Goal: Task Accomplishment & Management: Use online tool/utility

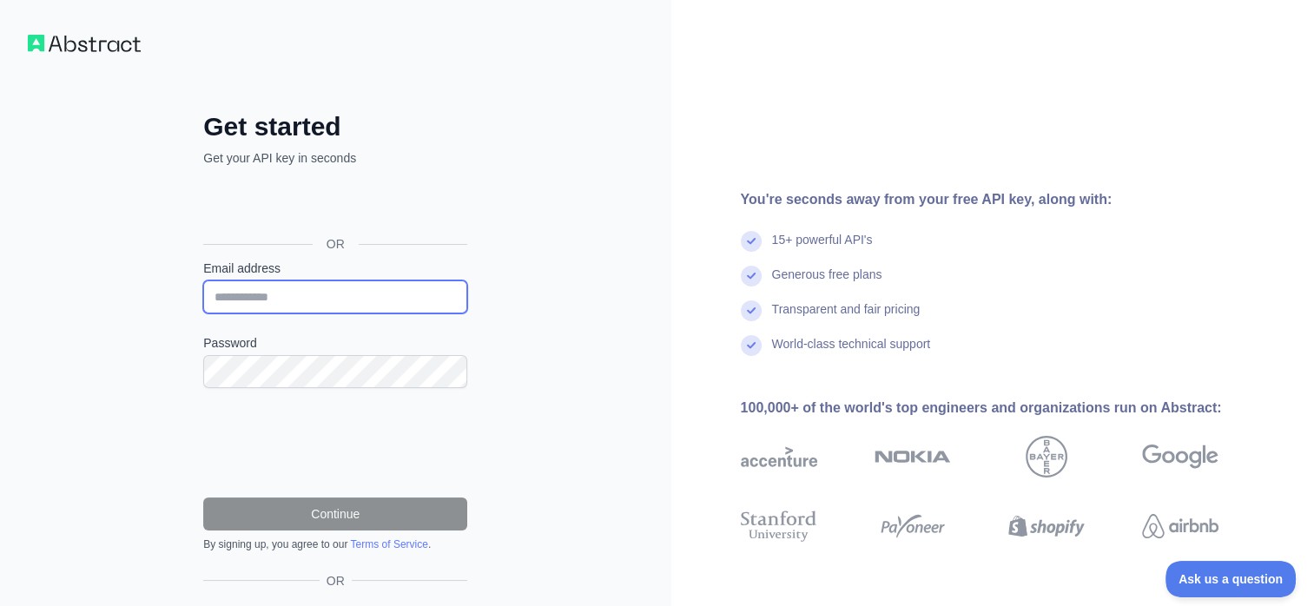
click at [320, 304] on input "Email address" at bounding box center [335, 297] width 264 height 33
type input "**********"
click at [264, 387] on form "**********" at bounding box center [335, 406] width 264 height 292
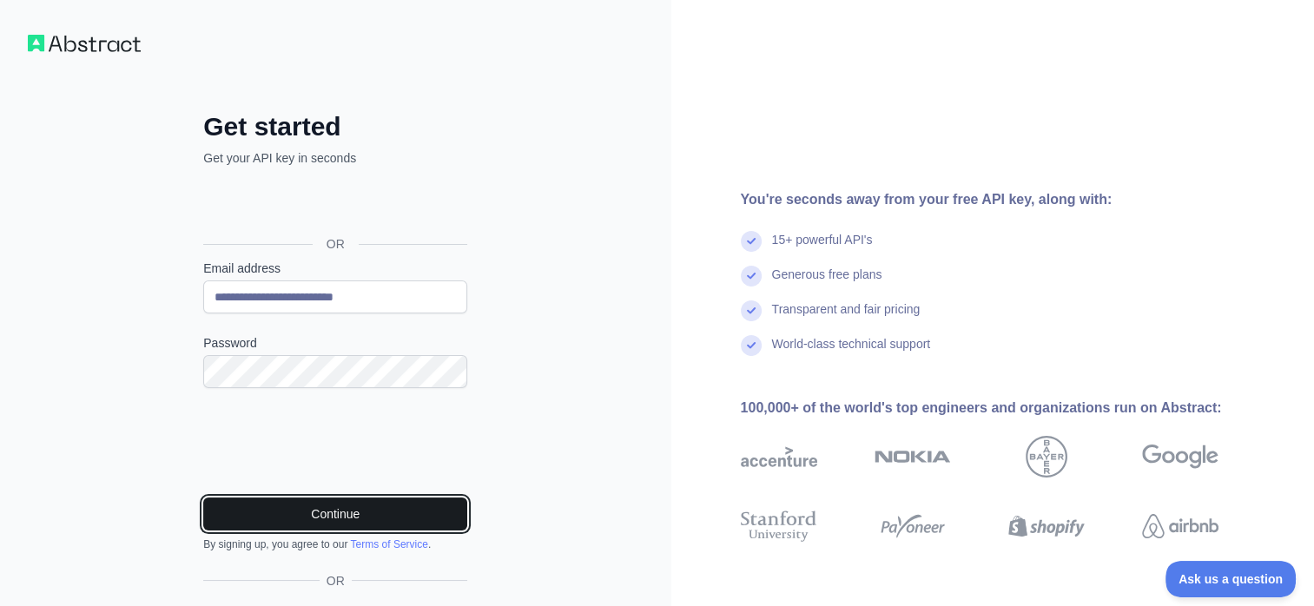
click at [255, 510] on button "Continue" at bounding box center [335, 514] width 264 height 33
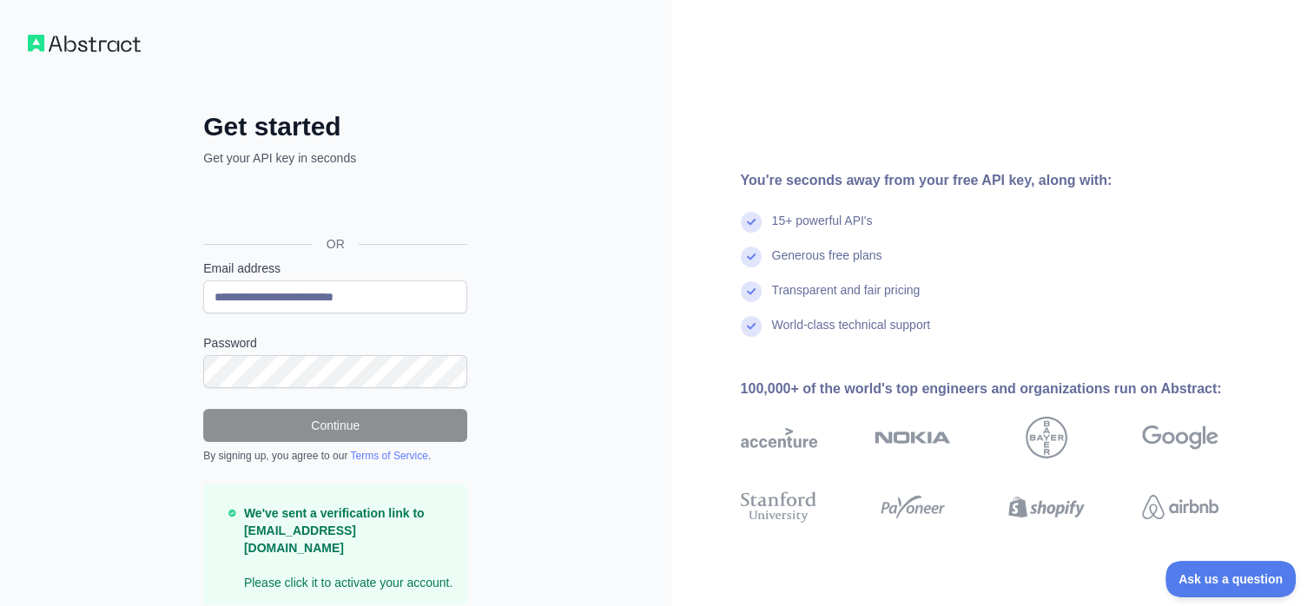
click at [108, 42] on img at bounding box center [84, 43] width 113 height 17
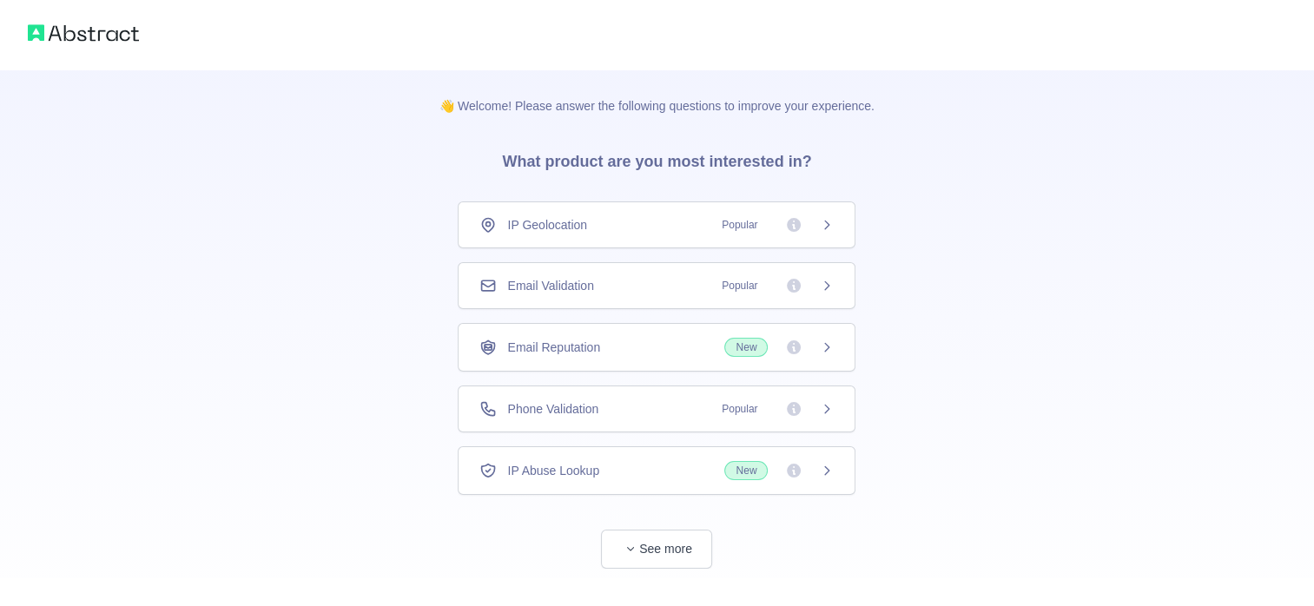
scroll to position [29, 0]
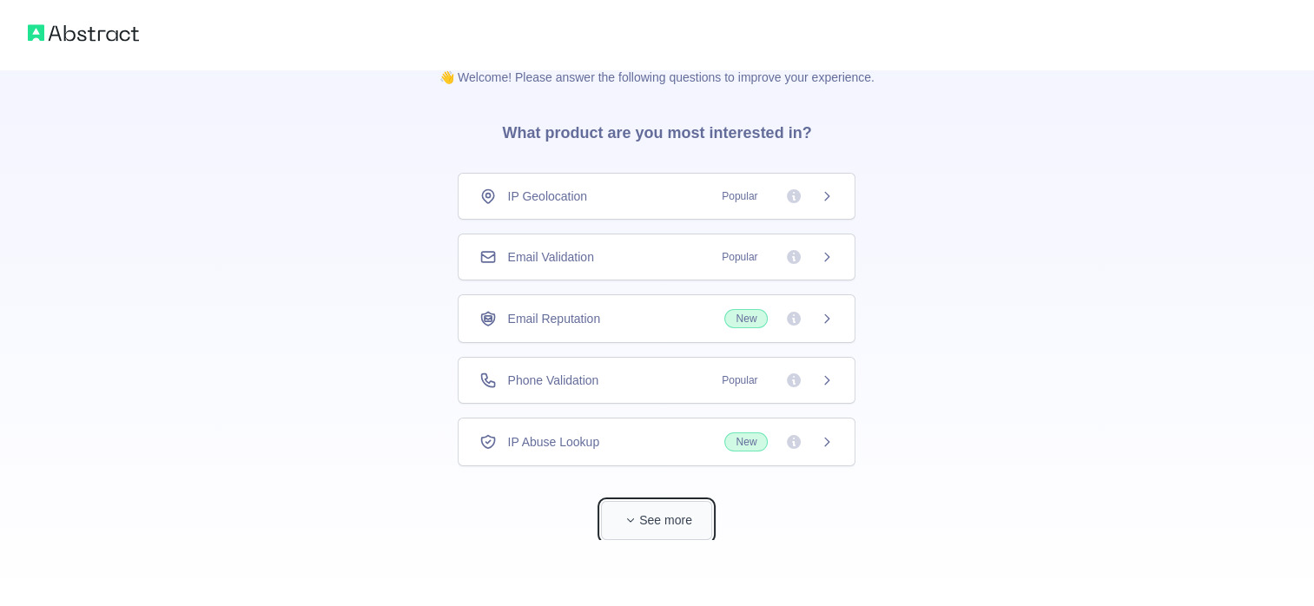
click at [665, 514] on button "See more" at bounding box center [656, 520] width 111 height 39
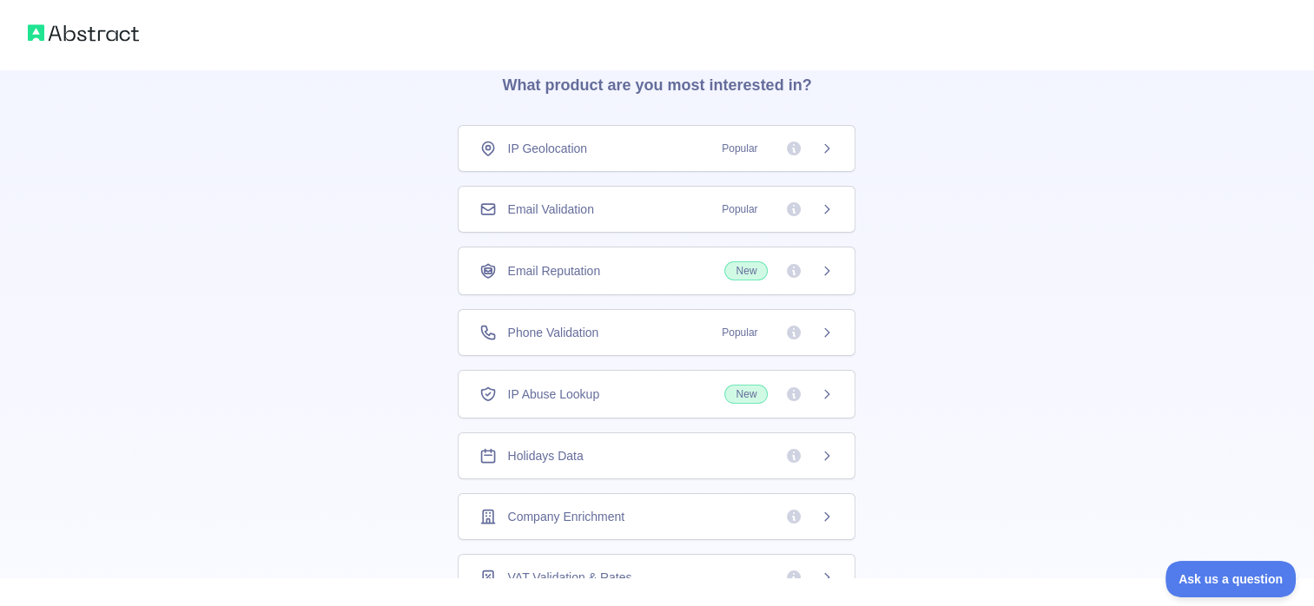
scroll to position [0, 0]
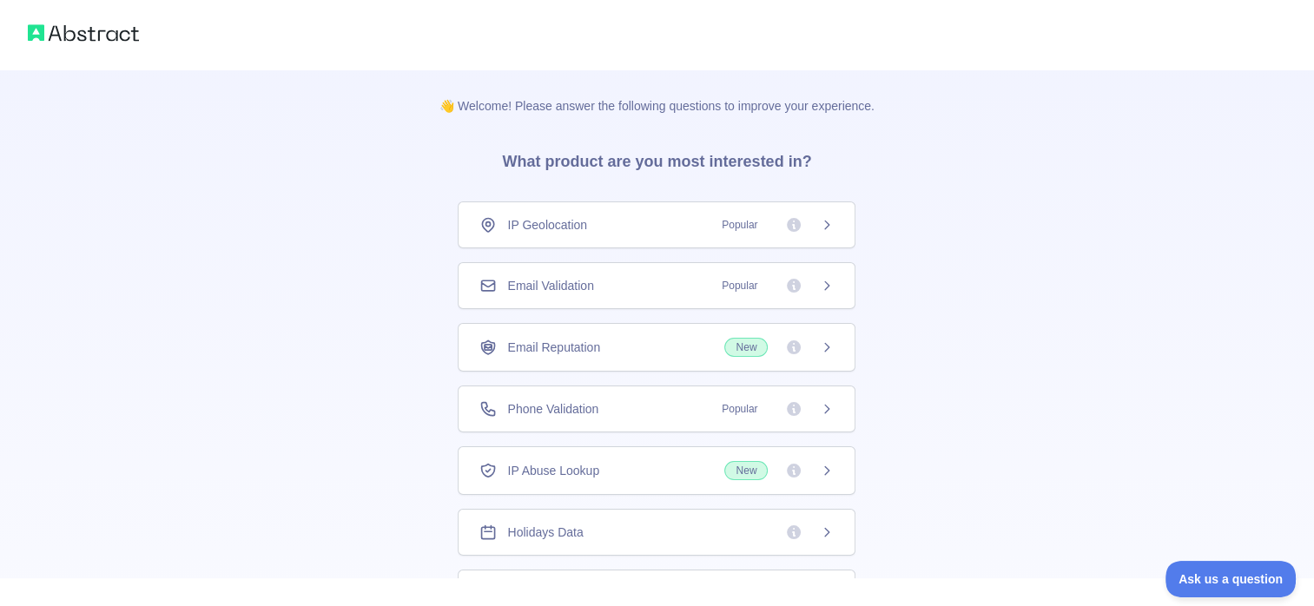
click at [821, 297] on div "Email Validation Popular" at bounding box center [657, 285] width 398 height 47
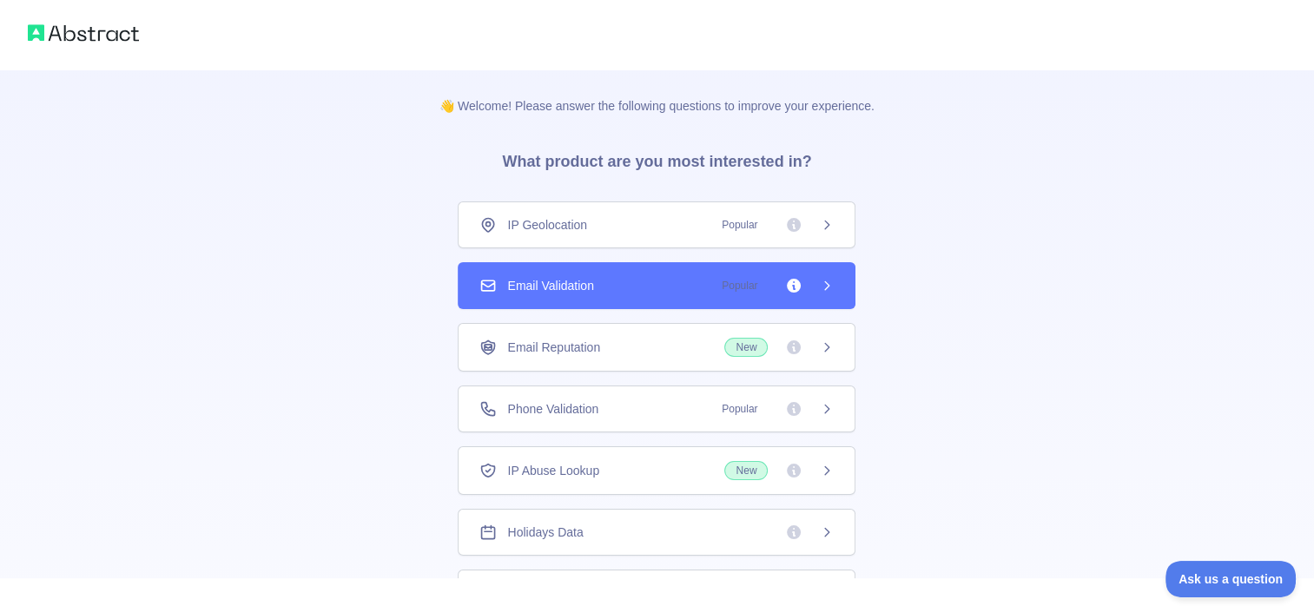
click at [825, 283] on icon at bounding box center [827, 285] width 4 height 8
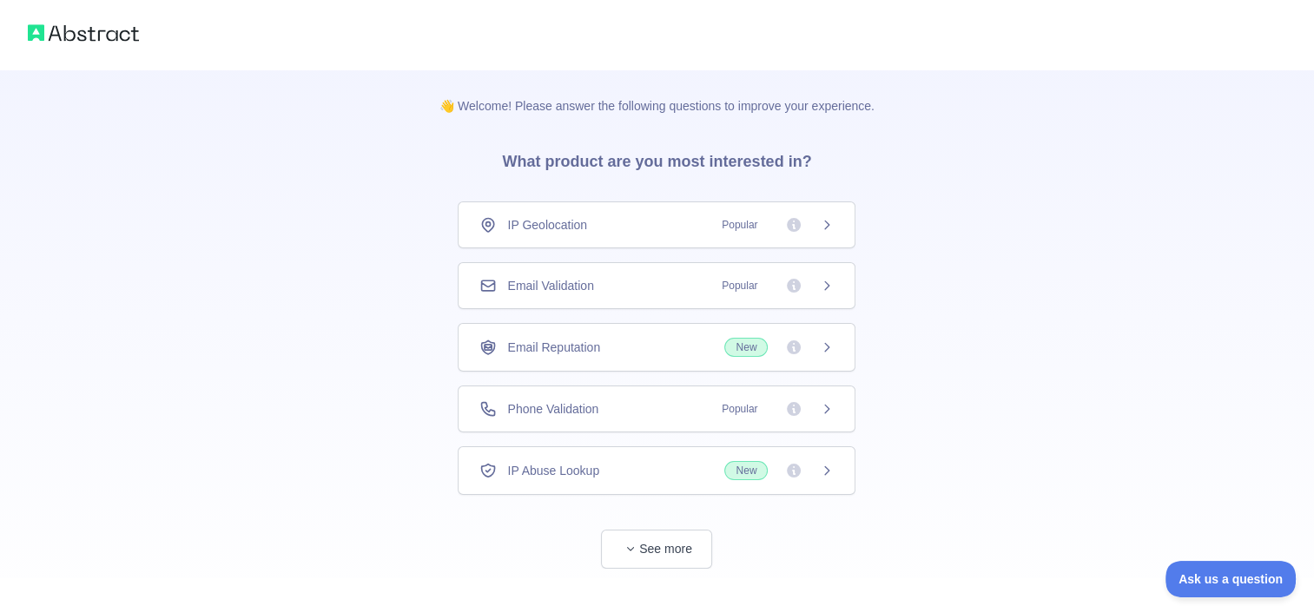
scroll to position [29, 0]
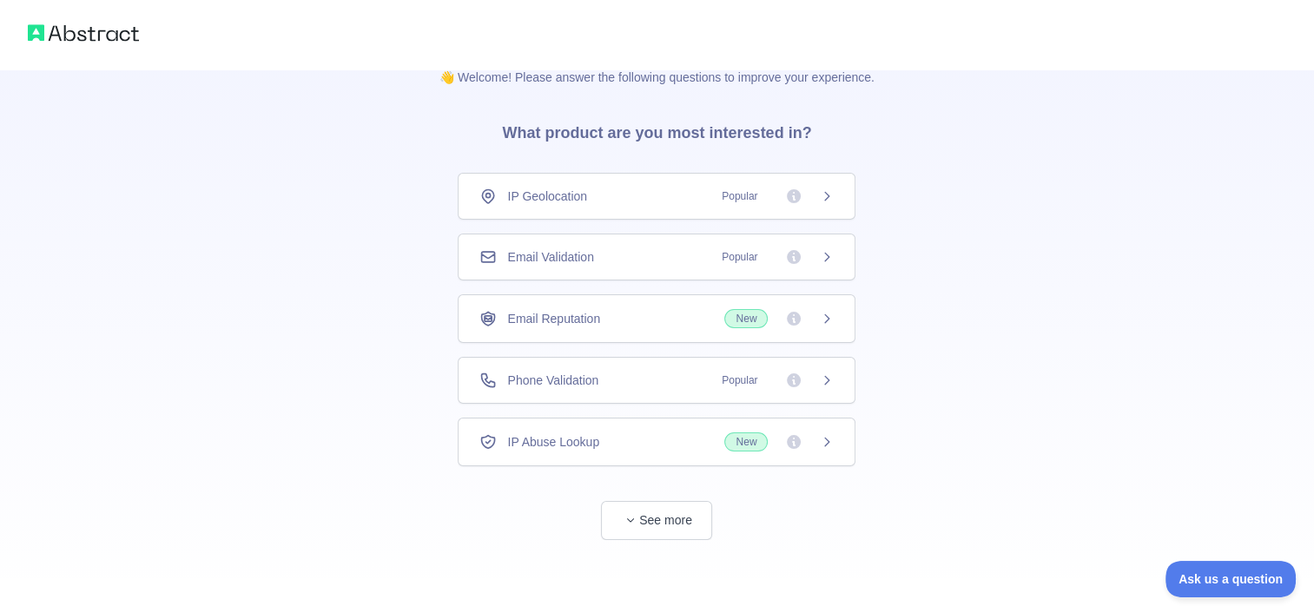
click at [748, 382] on span "Popular" at bounding box center [739, 380] width 56 height 17
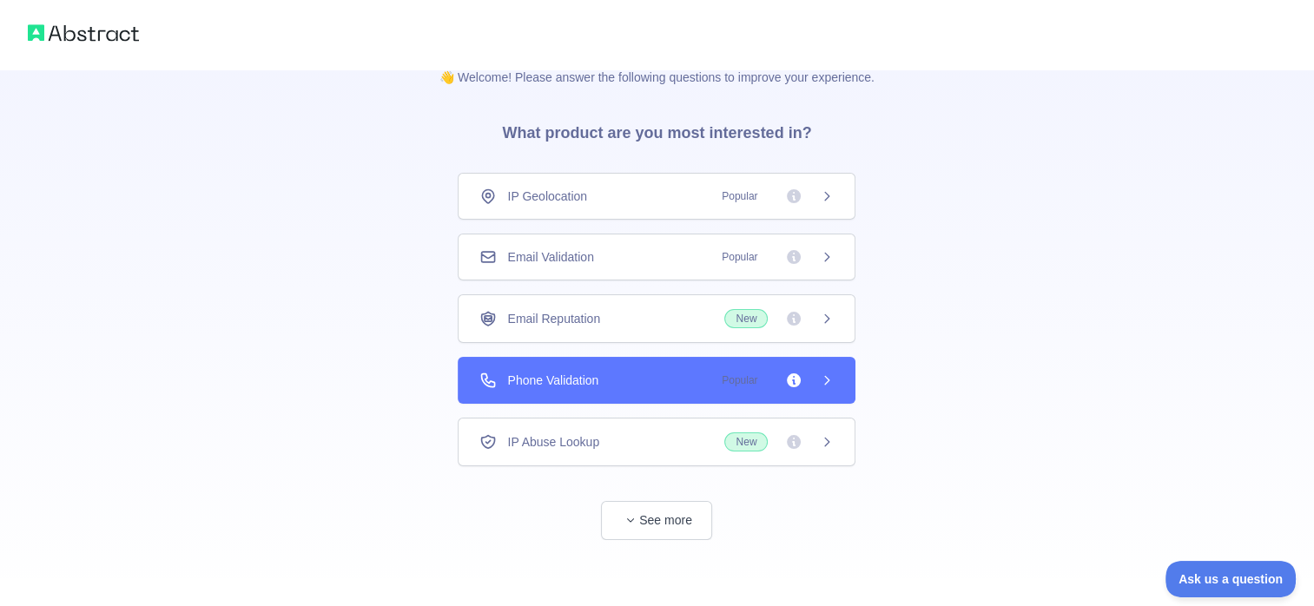
click at [826, 378] on icon at bounding box center [827, 381] width 14 height 14
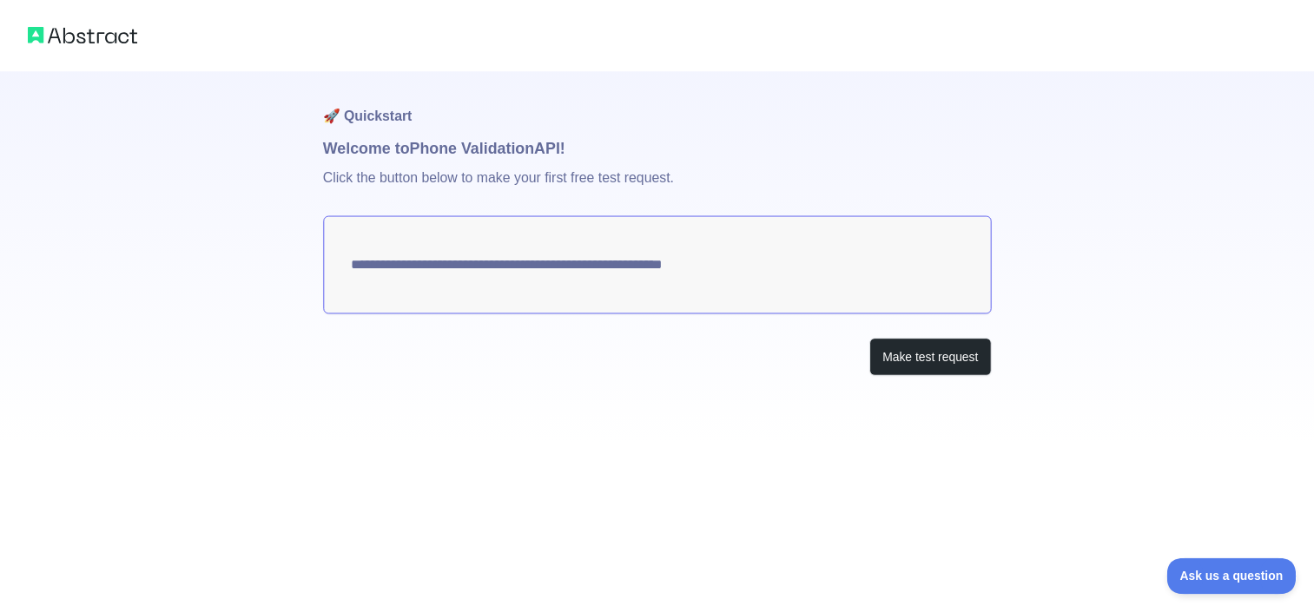
scroll to position [29, 0]
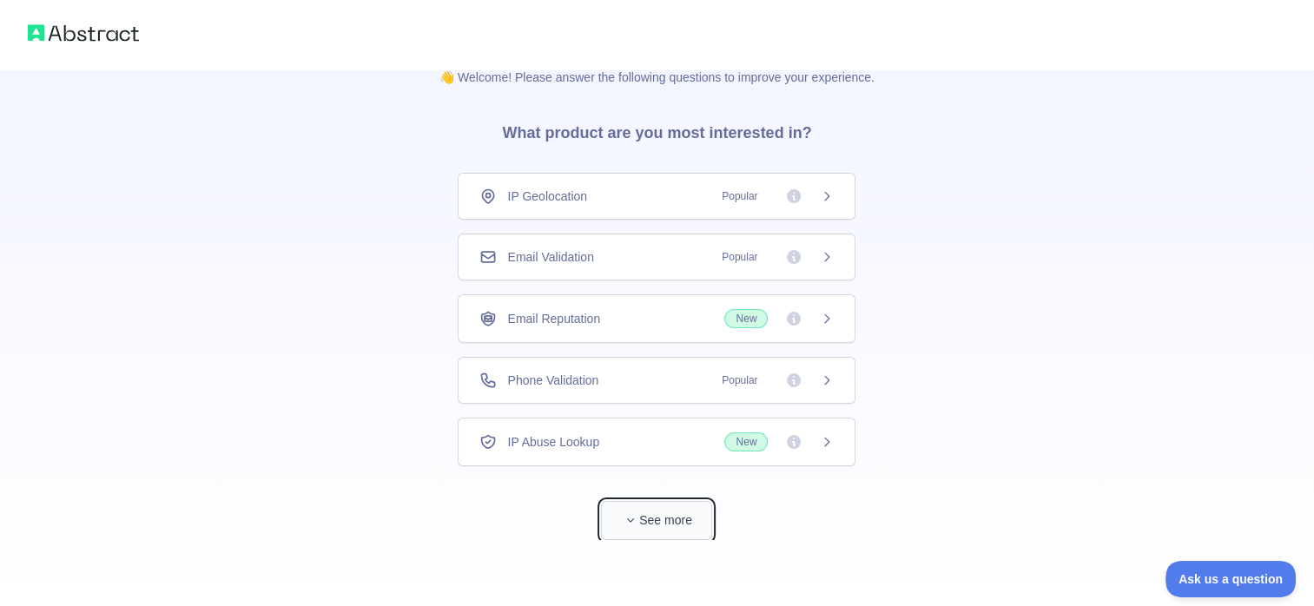
click at [667, 521] on button "See more" at bounding box center [656, 520] width 111 height 39
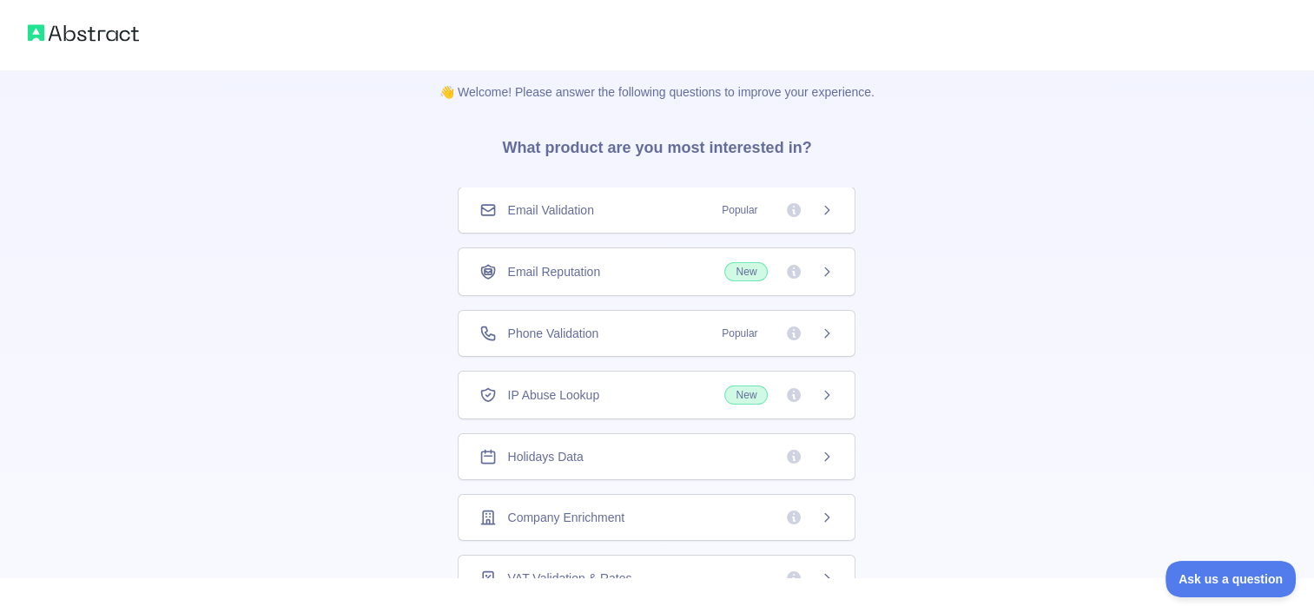
scroll to position [0, 0]
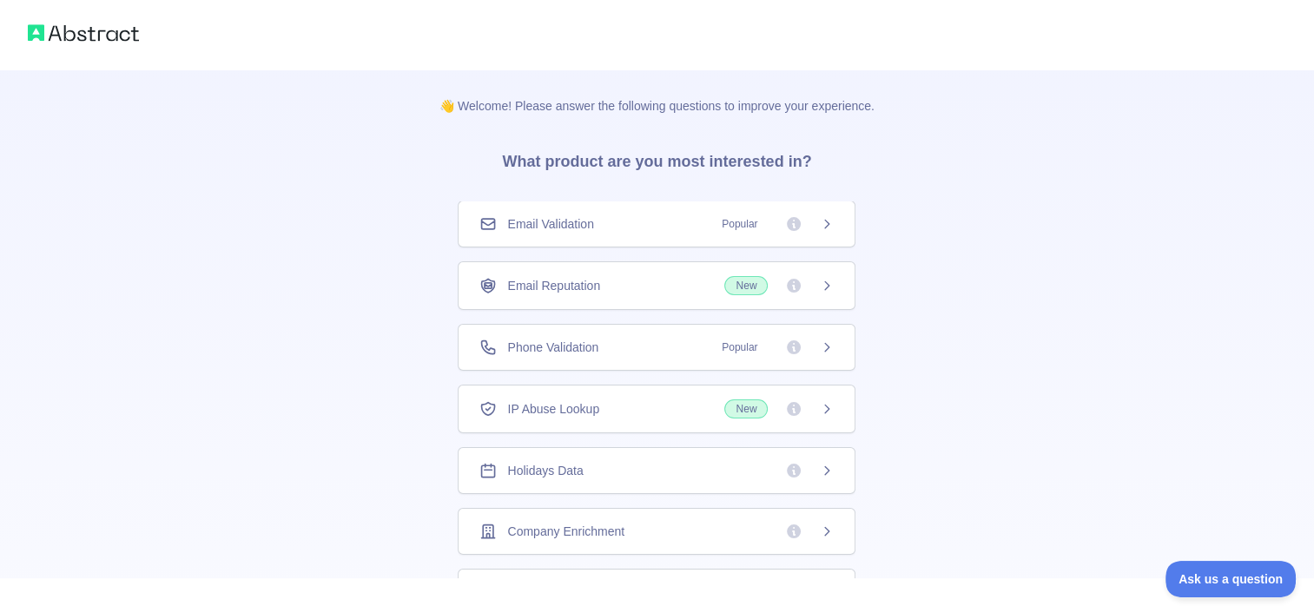
click at [751, 339] on span "Popular" at bounding box center [739, 347] width 56 height 17
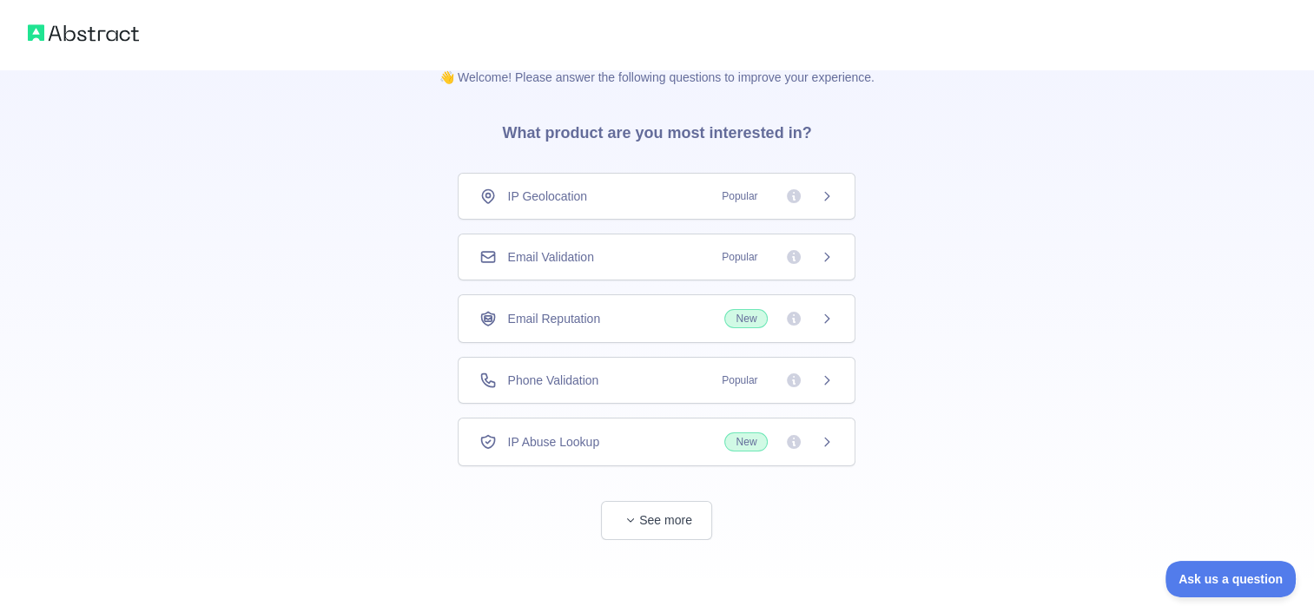
click at [747, 437] on span "New" at bounding box center [745, 442] width 43 height 19
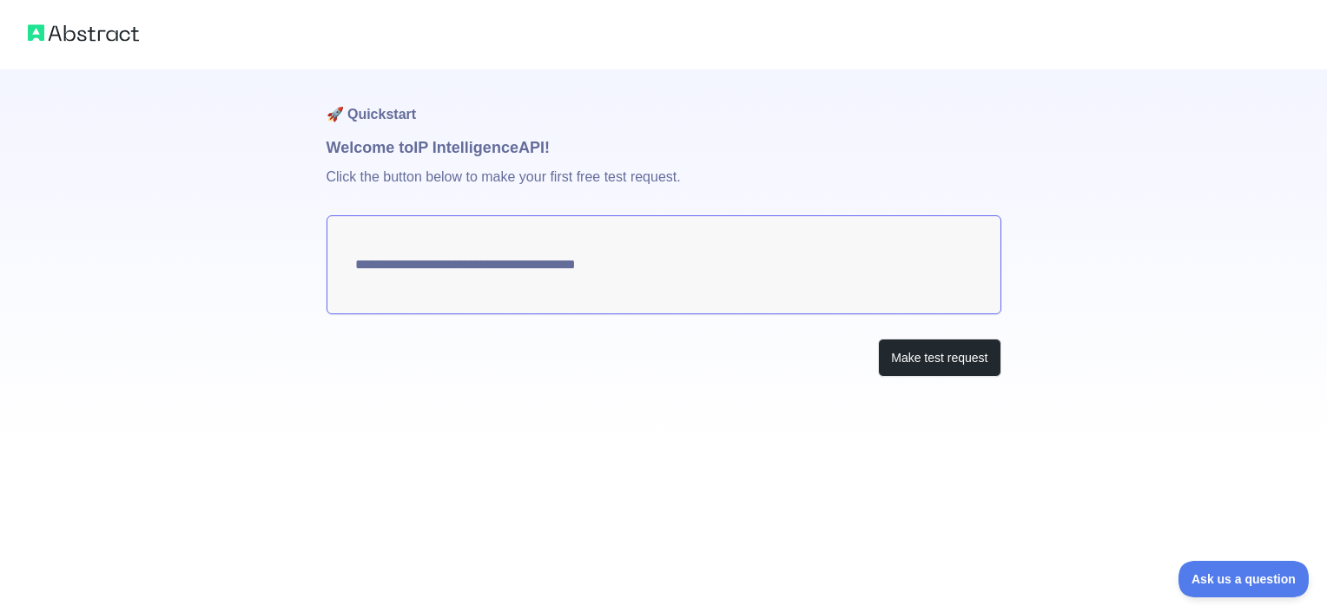
type textarea "**********"
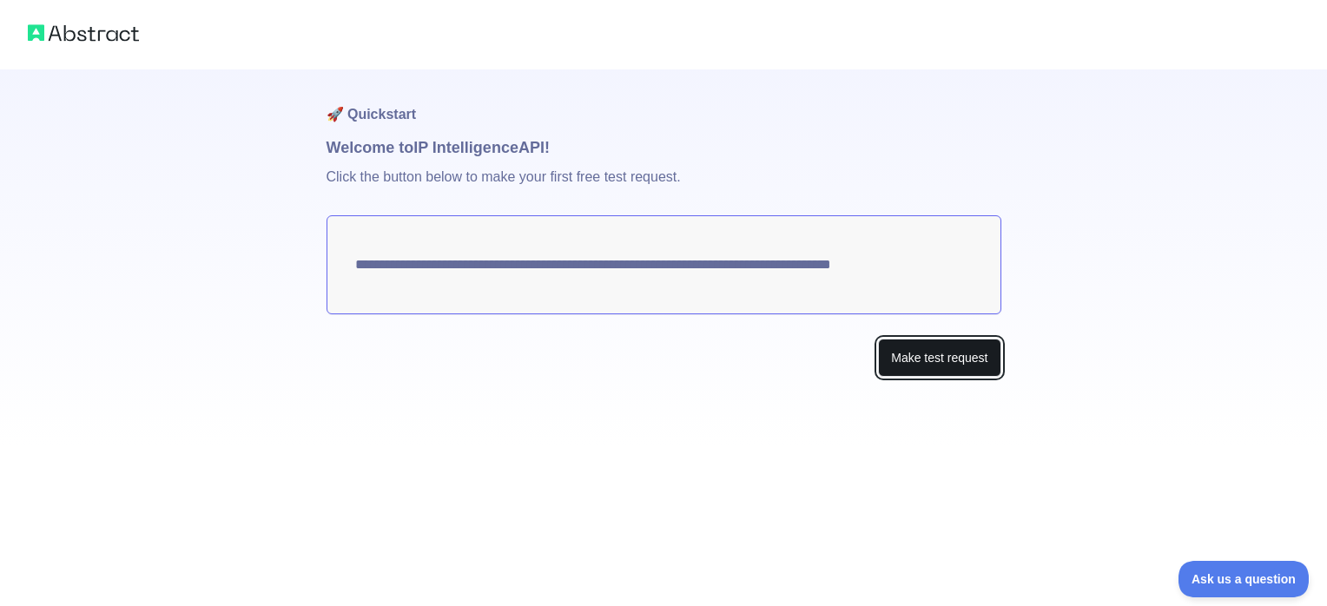
click at [924, 368] on button "Make test request" at bounding box center [939, 358] width 122 height 39
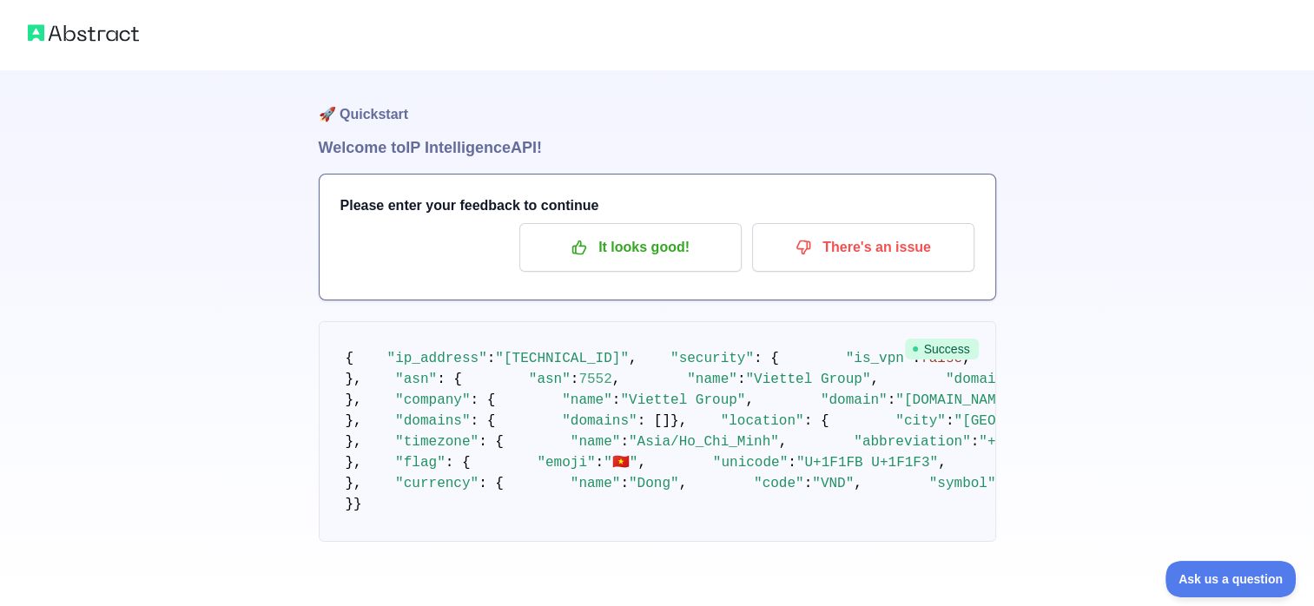
click at [76, 30] on img at bounding box center [83, 33] width 111 height 24
click at [38, 31] on img at bounding box center [83, 33] width 111 height 24
drag, startPoint x: 38, startPoint y: 31, endPoint x: 14, endPoint y: -13, distance: 50.5
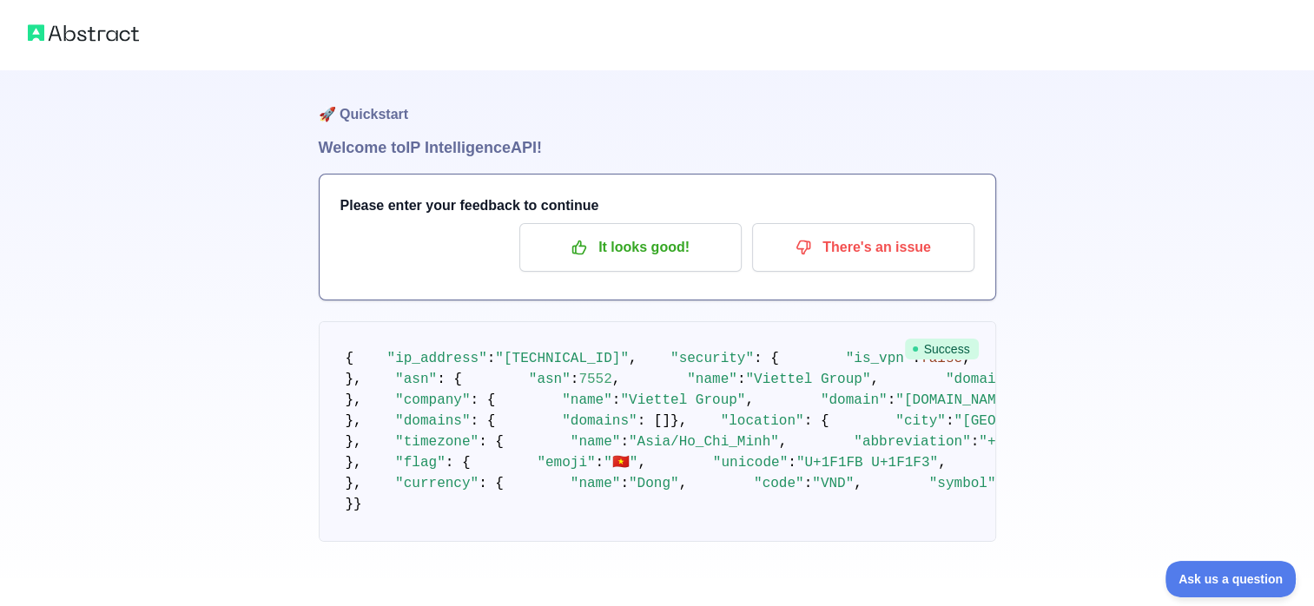
click at [14, 0] on html "🚀 Quickstart Welcome to IP Intelligence API! Please enter your feedback to cont…" at bounding box center [657, 303] width 1314 height 606
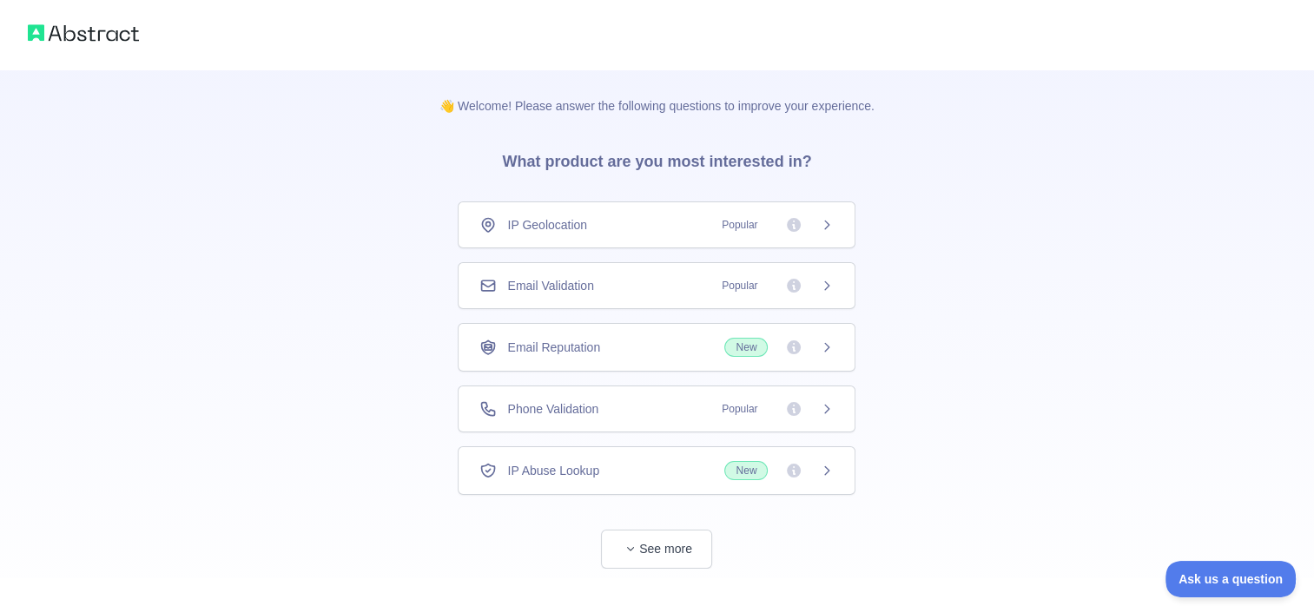
scroll to position [29, 0]
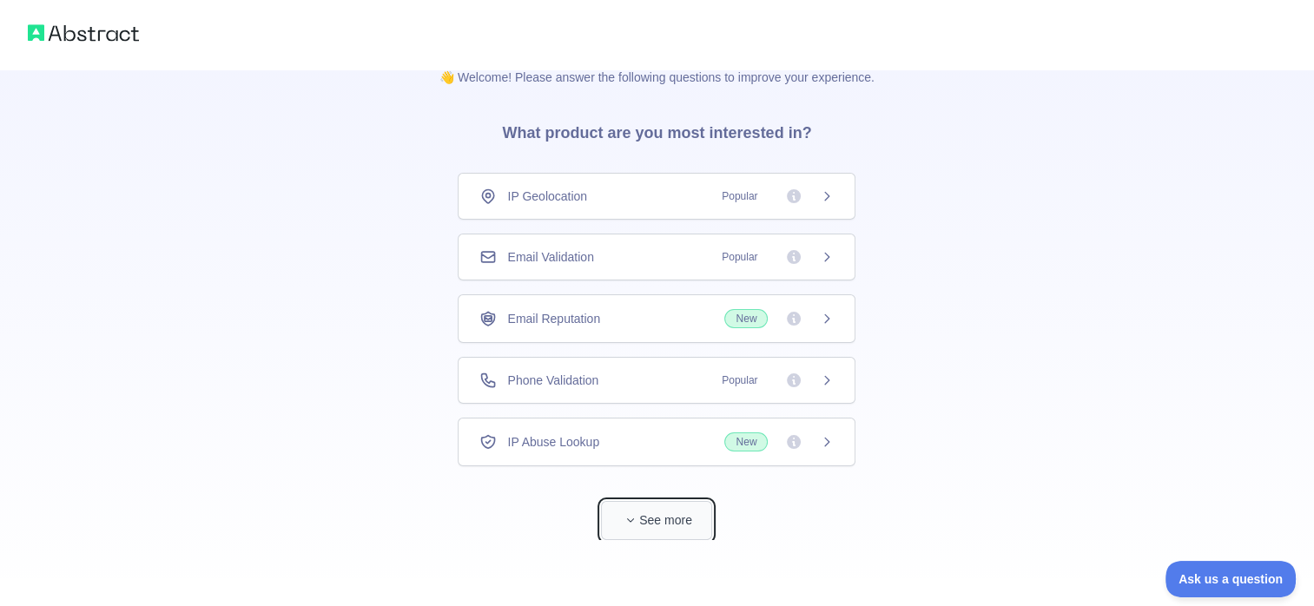
click at [688, 518] on button "See more" at bounding box center [656, 520] width 111 height 39
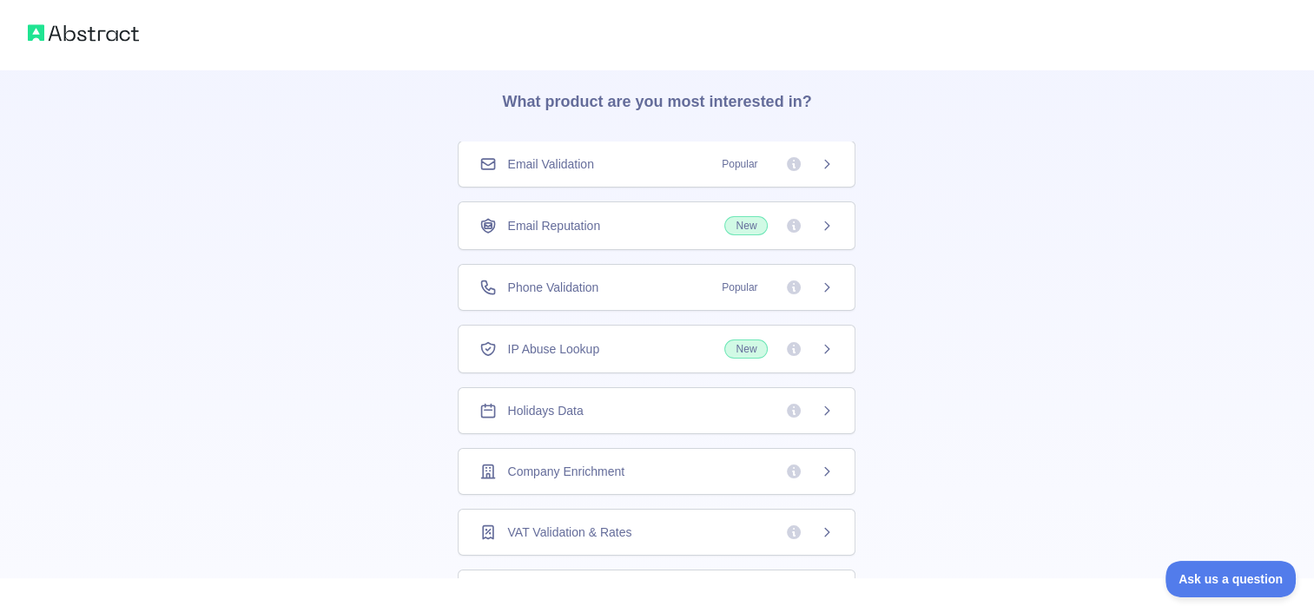
scroll to position [63, 0]
click at [733, 405] on div "Holidays Data" at bounding box center [657, 408] width 354 height 17
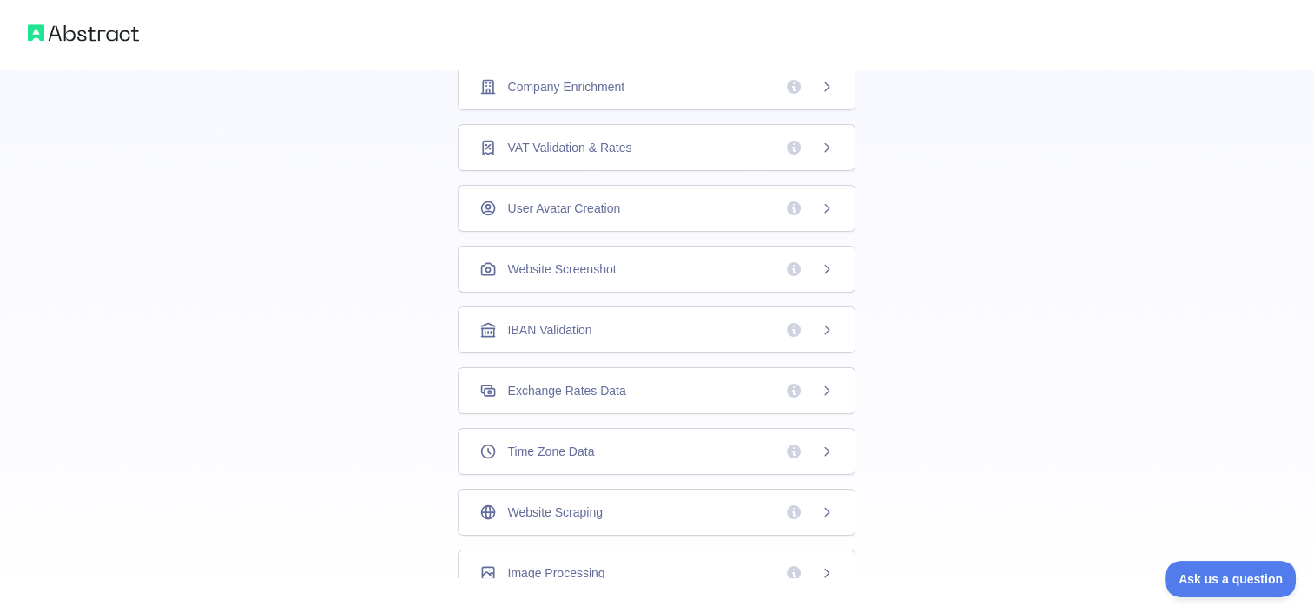
scroll to position [498, 0]
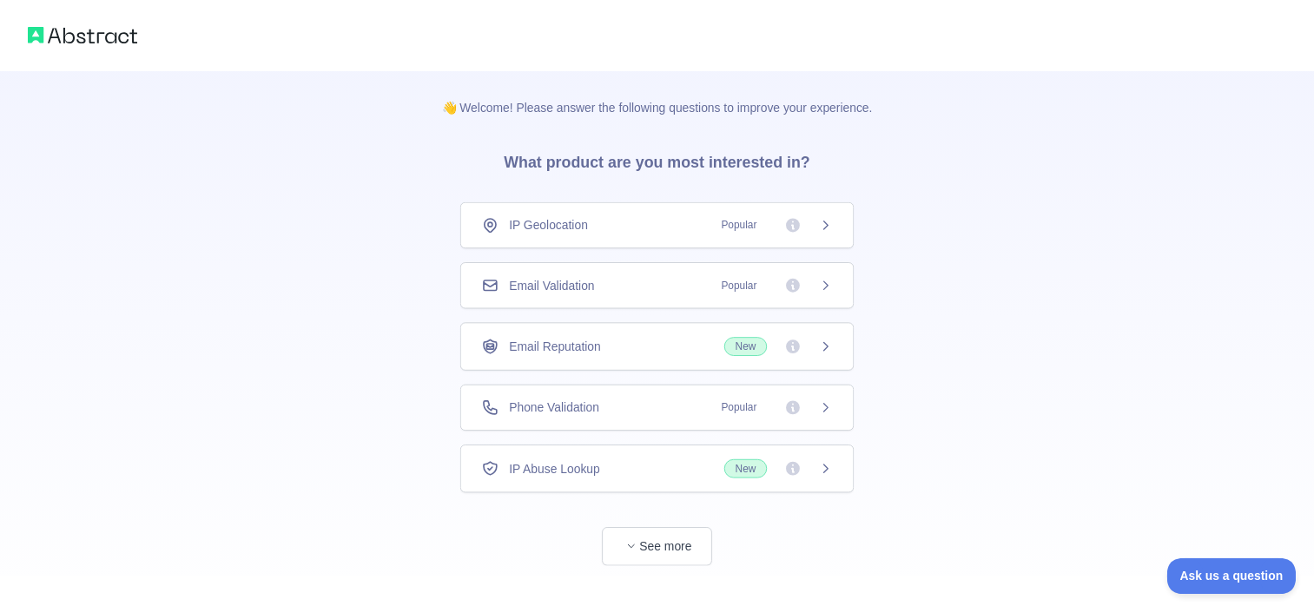
scroll to position [29, 0]
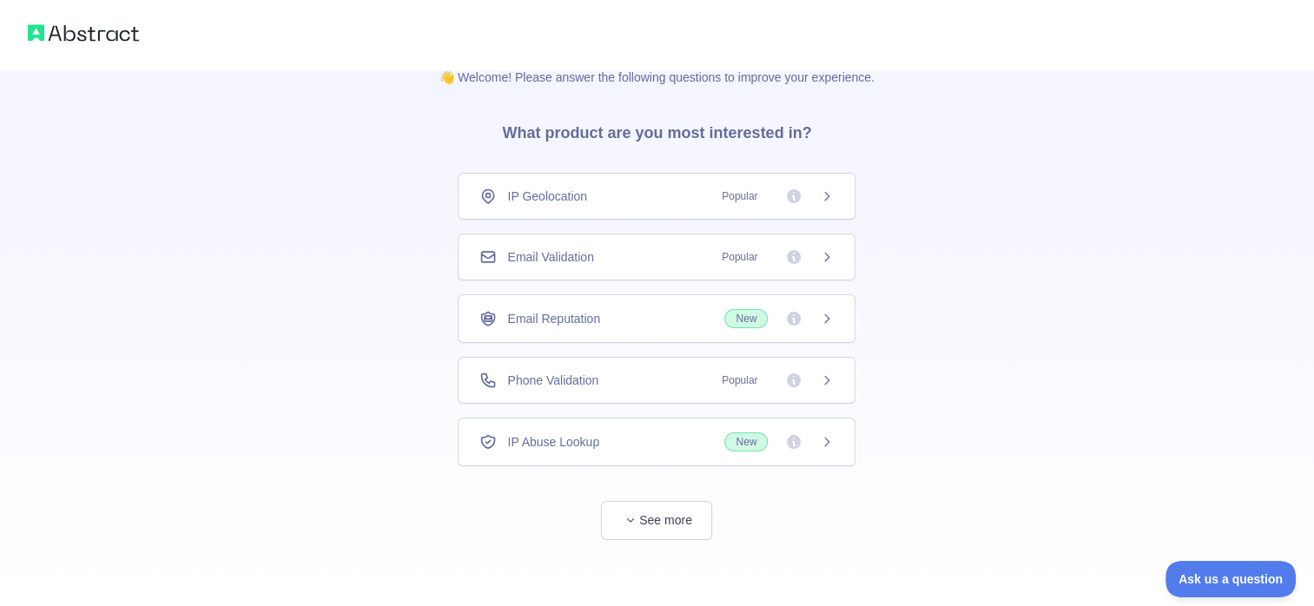
click at [700, 258] on div "Email Validation Popular" at bounding box center [657, 256] width 354 height 17
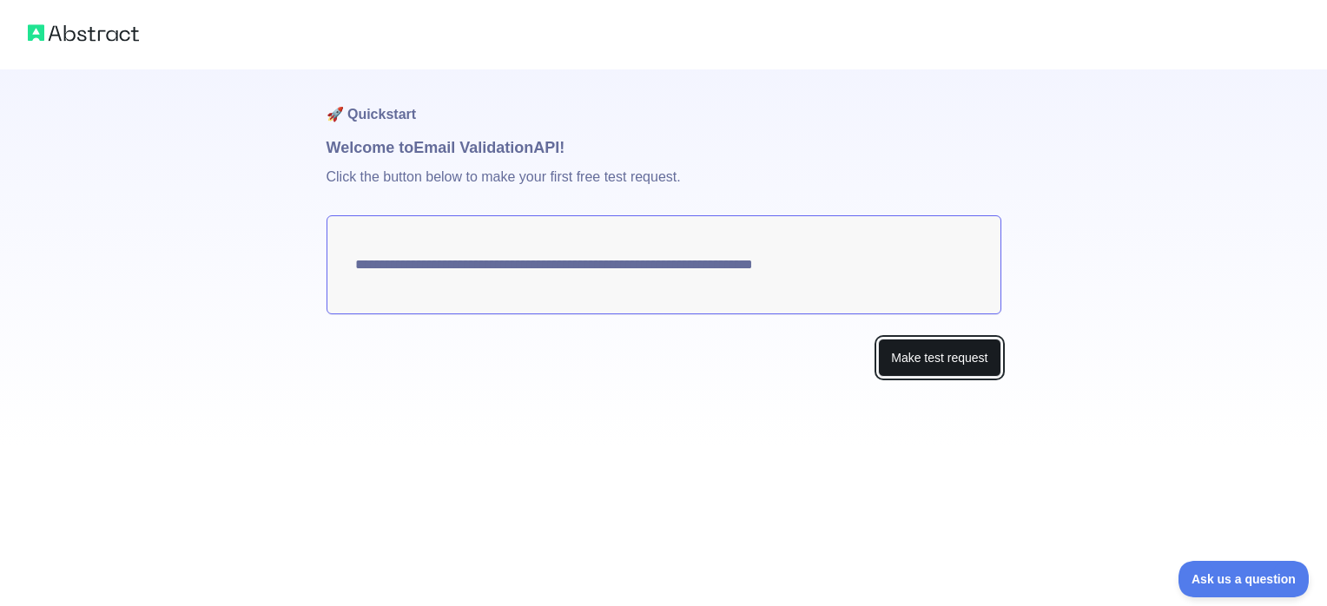
click at [903, 350] on button "Make test request" at bounding box center [939, 358] width 122 height 39
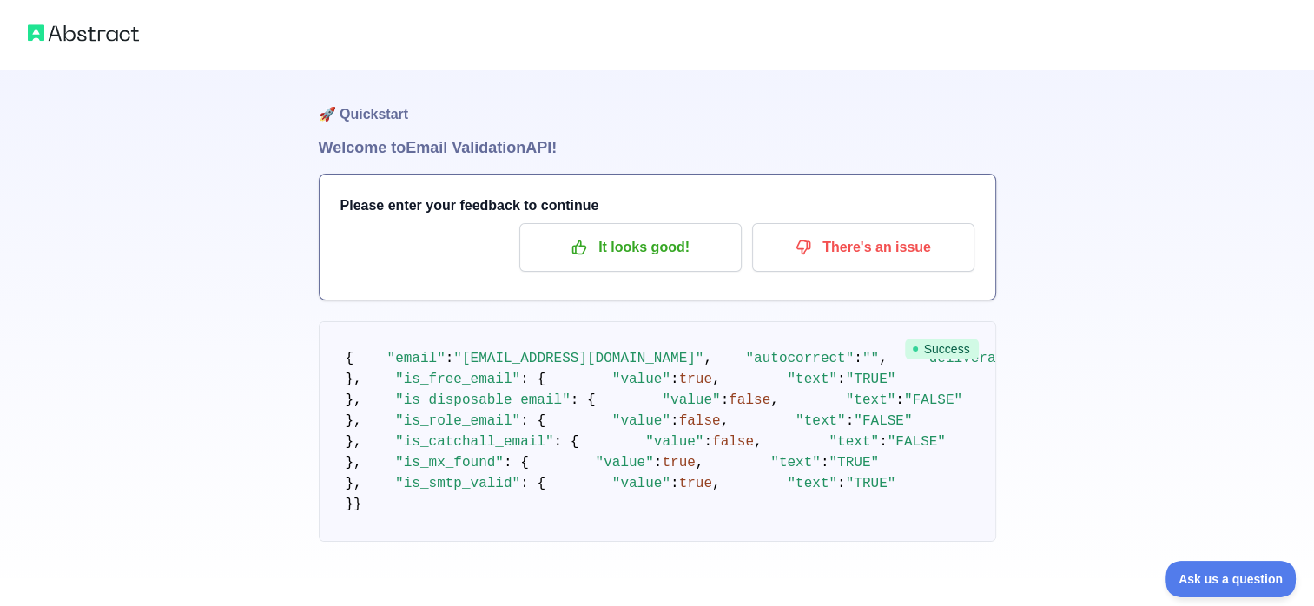
scroll to position [29, 0]
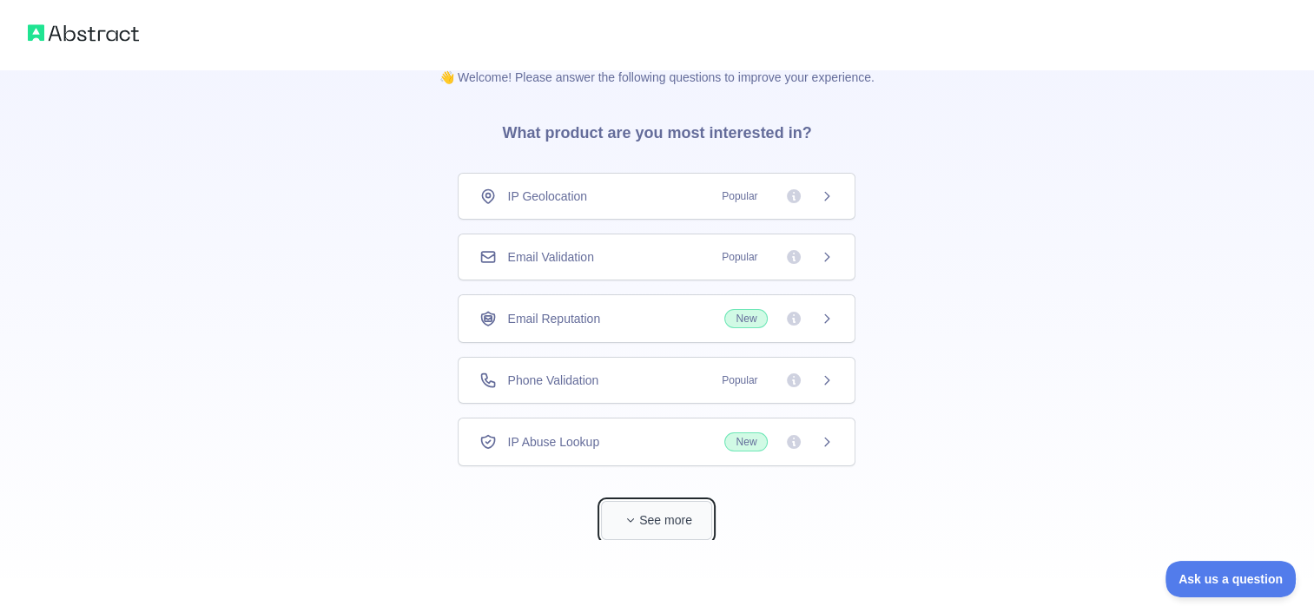
click at [677, 503] on button "See more" at bounding box center [656, 520] width 111 height 39
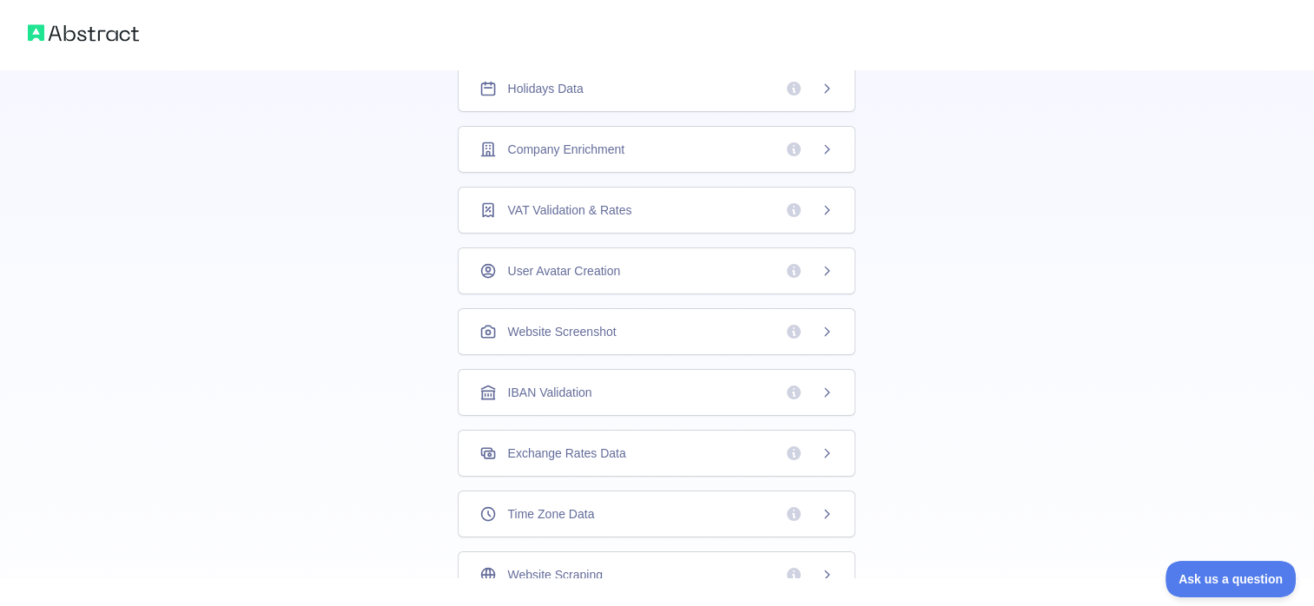
scroll to position [498, 0]
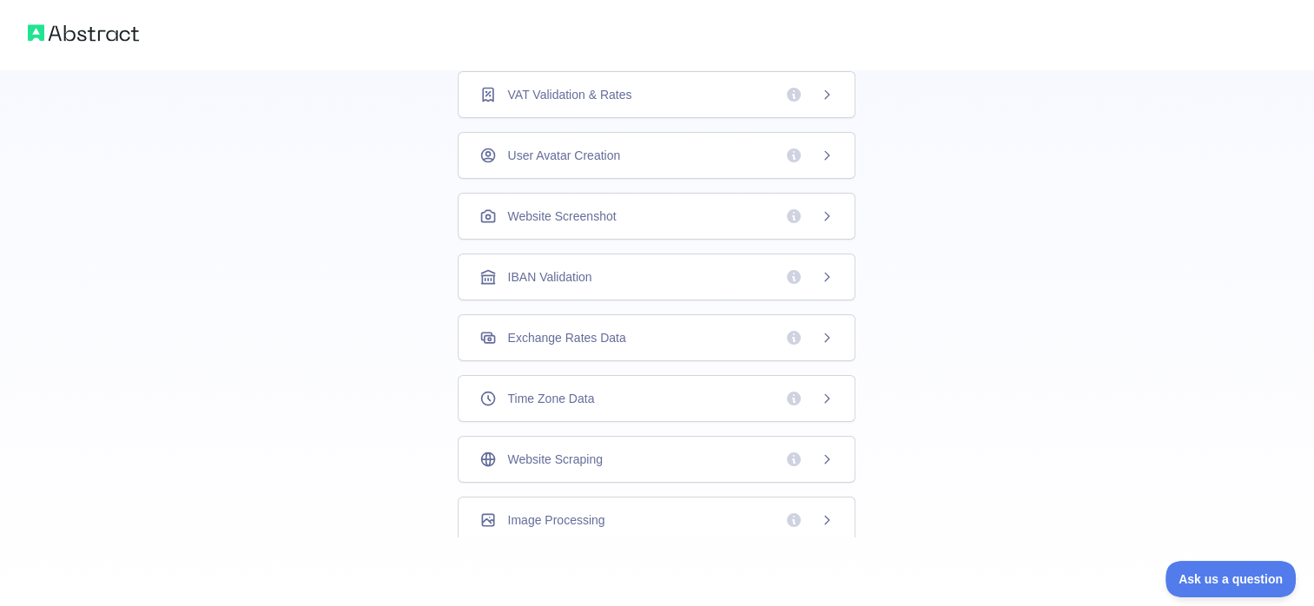
click at [804, 153] on span at bounding box center [809, 155] width 49 height 17
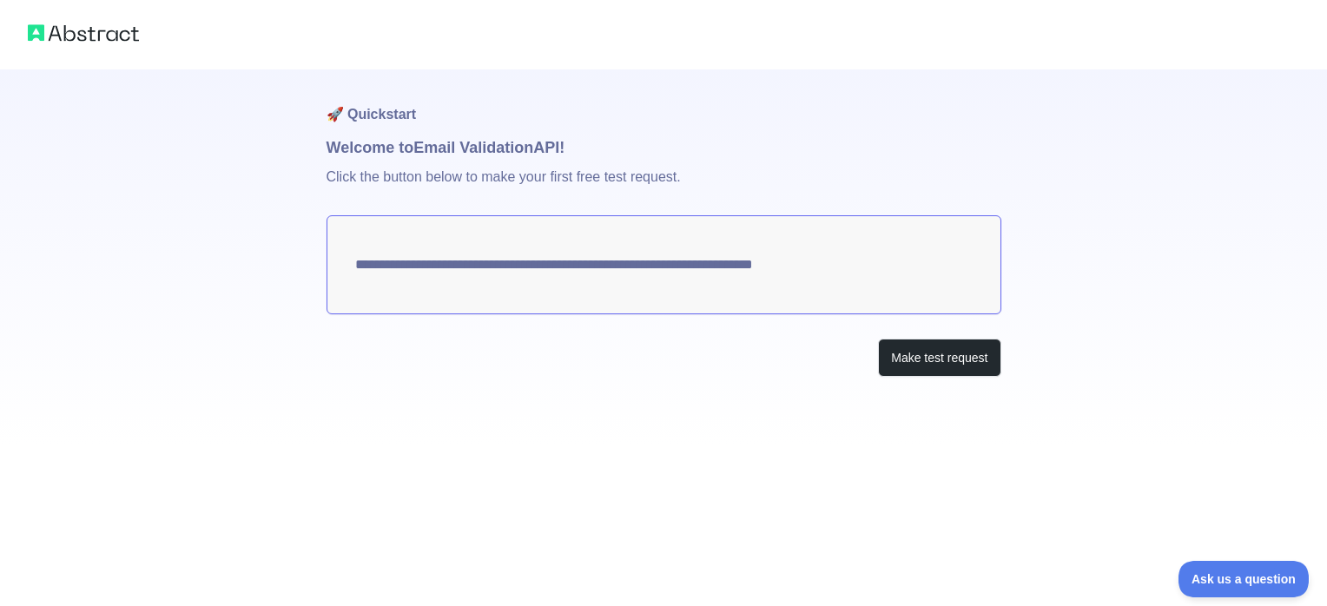
click at [96, 27] on img at bounding box center [83, 33] width 111 height 24
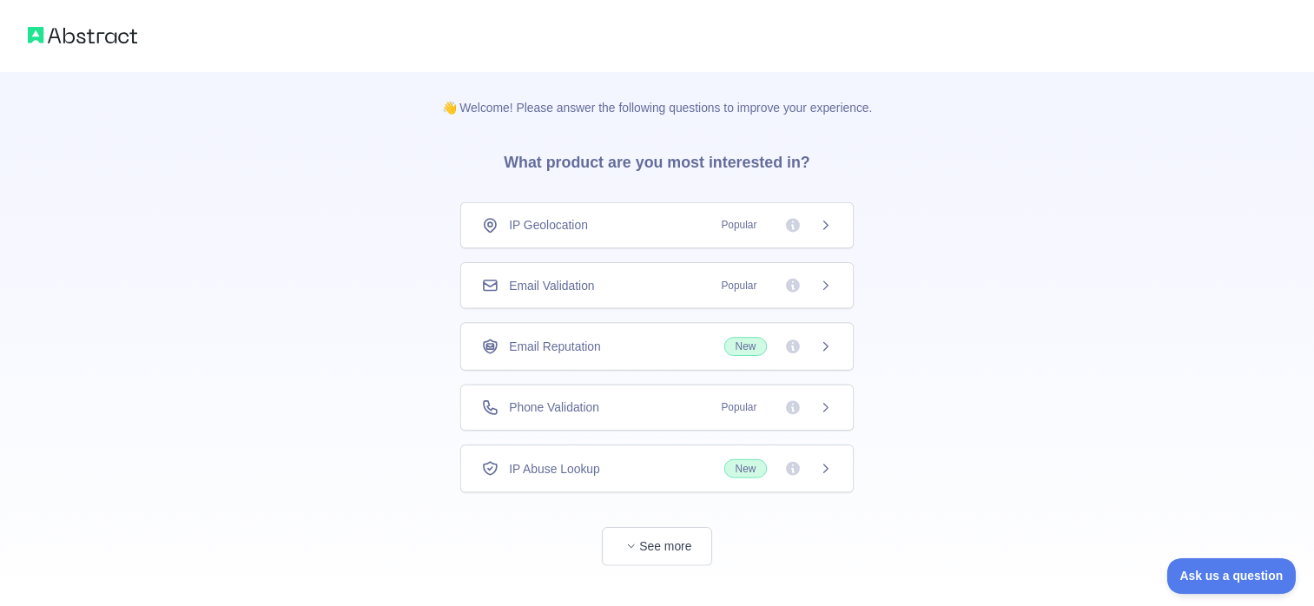
scroll to position [29, 0]
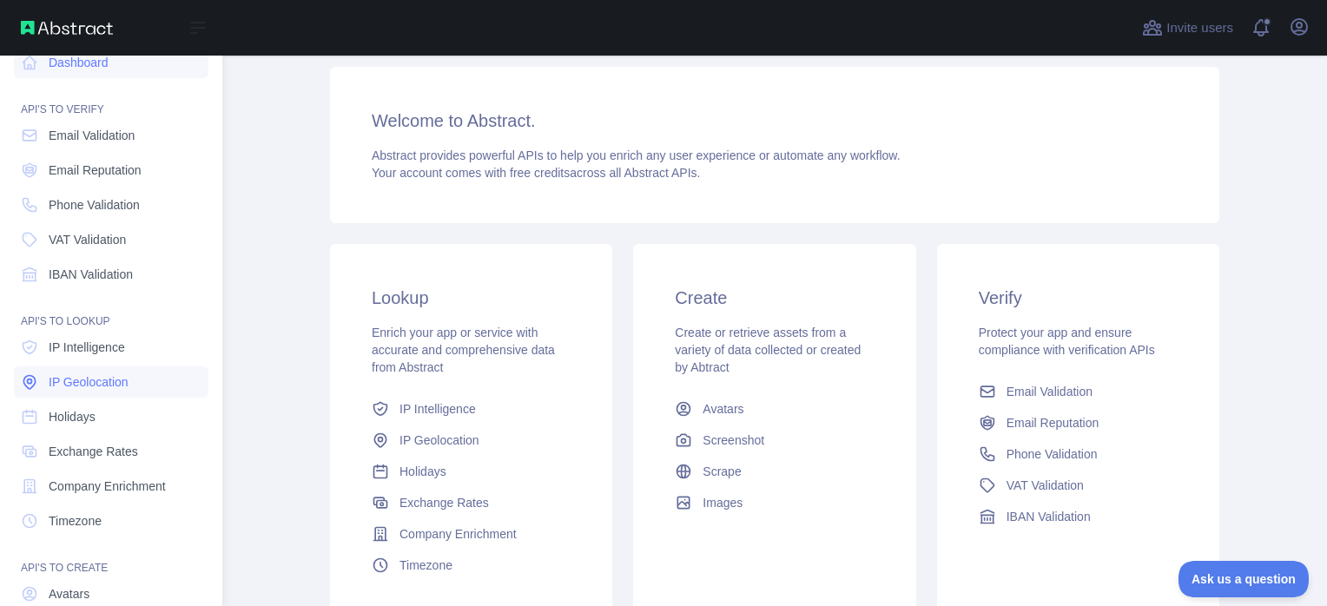
scroll to position [22, 0]
click at [109, 141] on span "Email Validation" at bounding box center [92, 136] width 86 height 17
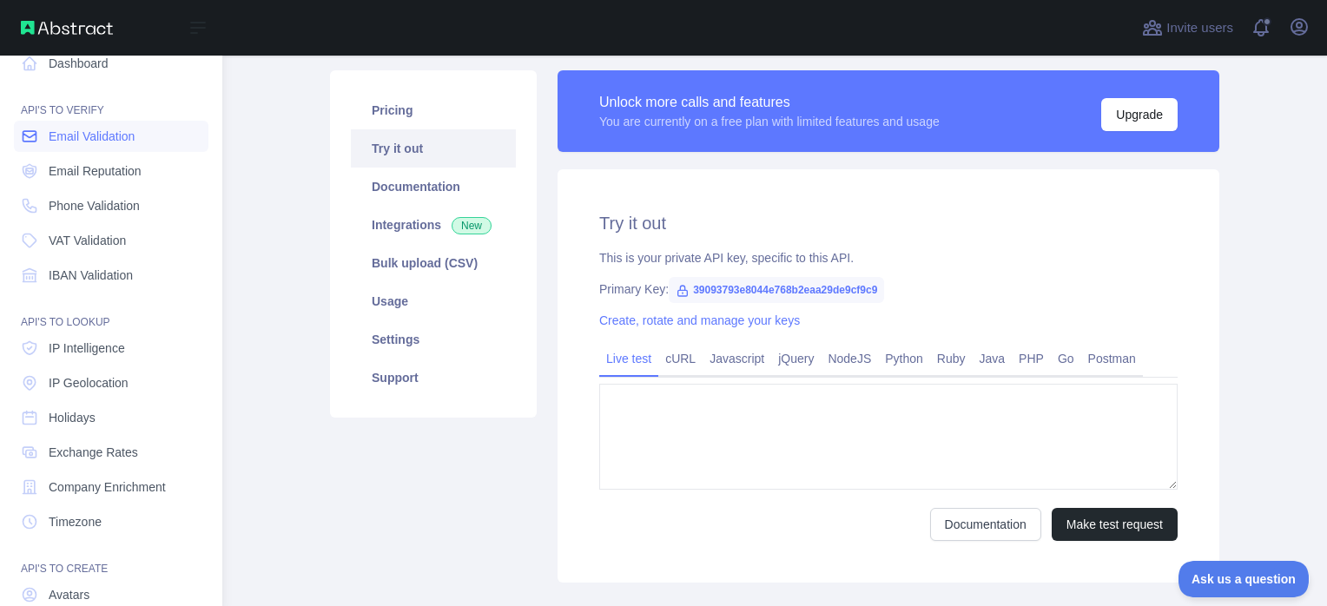
type textarea "**********"
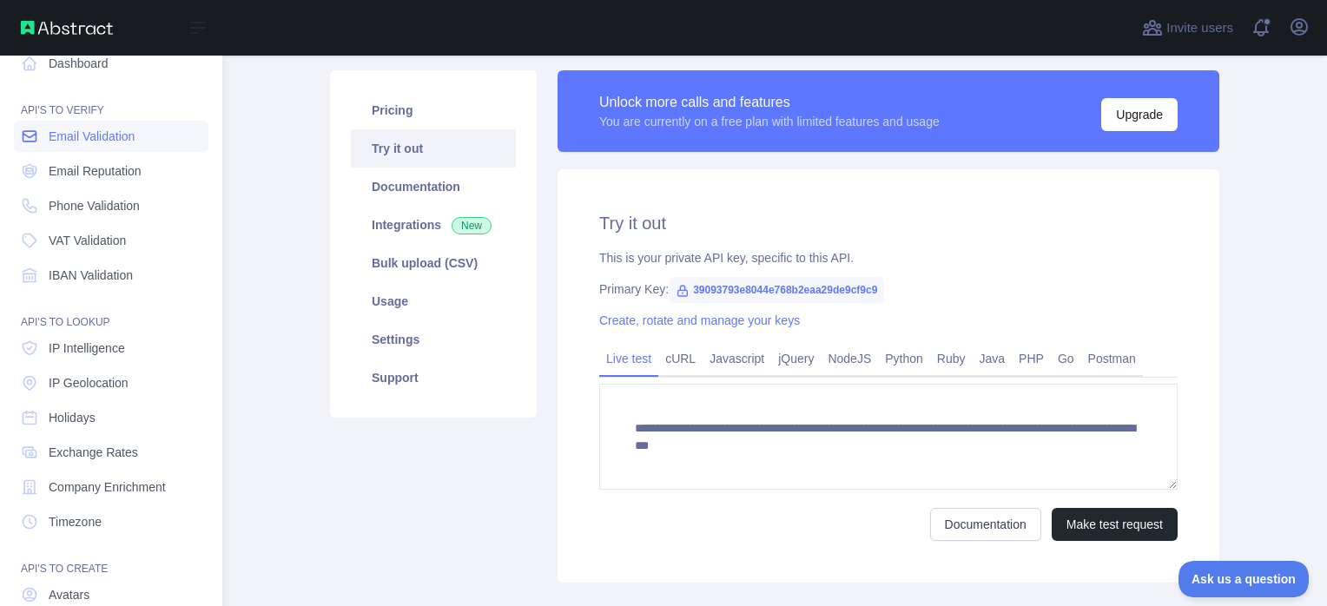
scroll to position [114, 0]
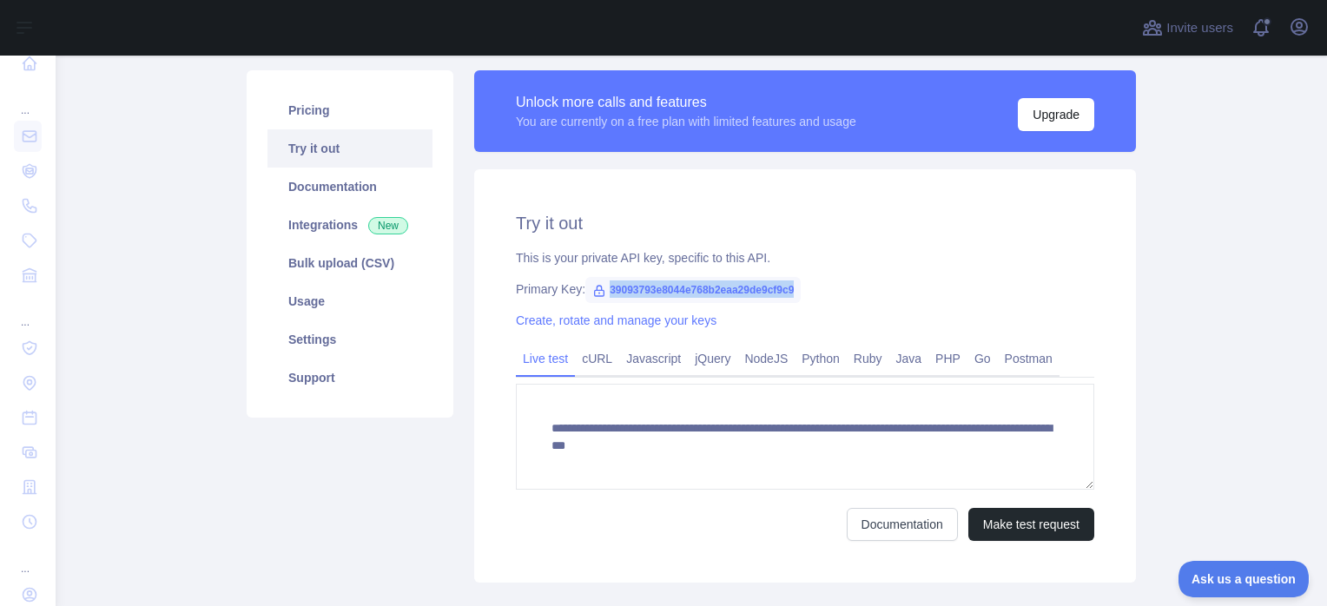
drag, startPoint x: 794, startPoint y: 292, endPoint x: 595, endPoint y: 298, distance: 199.0
click at [595, 298] on div "Primary Key: 39093793e8044e768b2eaa29de9cf9c9" at bounding box center [805, 289] width 579 height 17
copy span "39093793e8044e768b2eaa29de9cf9c9"
